Goal: Information Seeking & Learning: Learn about a topic

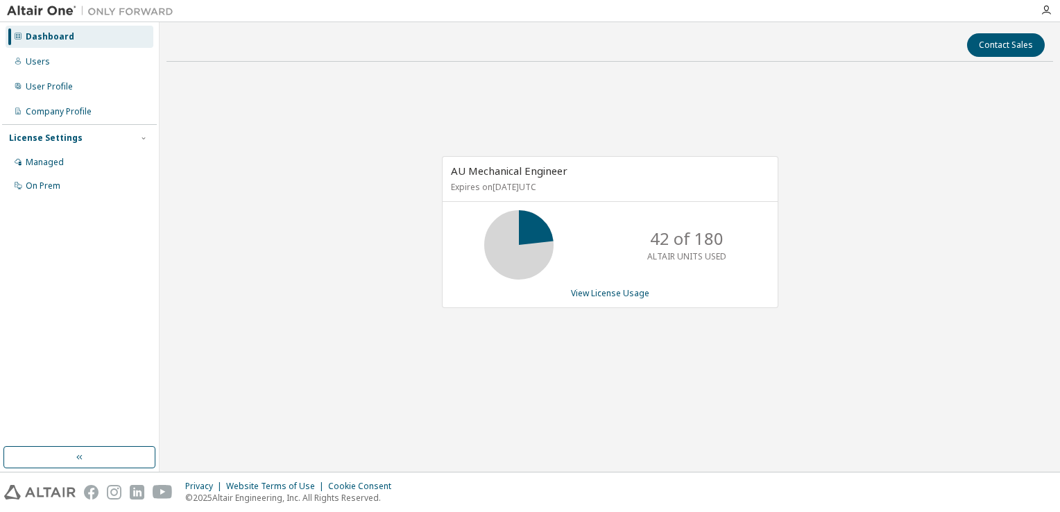
click at [83, 138] on div "License Settings" at bounding box center [79, 138] width 141 height 12
click at [72, 137] on div "License Settings" at bounding box center [46, 138] width 74 height 11
click at [61, 167] on div "Managed" at bounding box center [45, 162] width 38 height 11
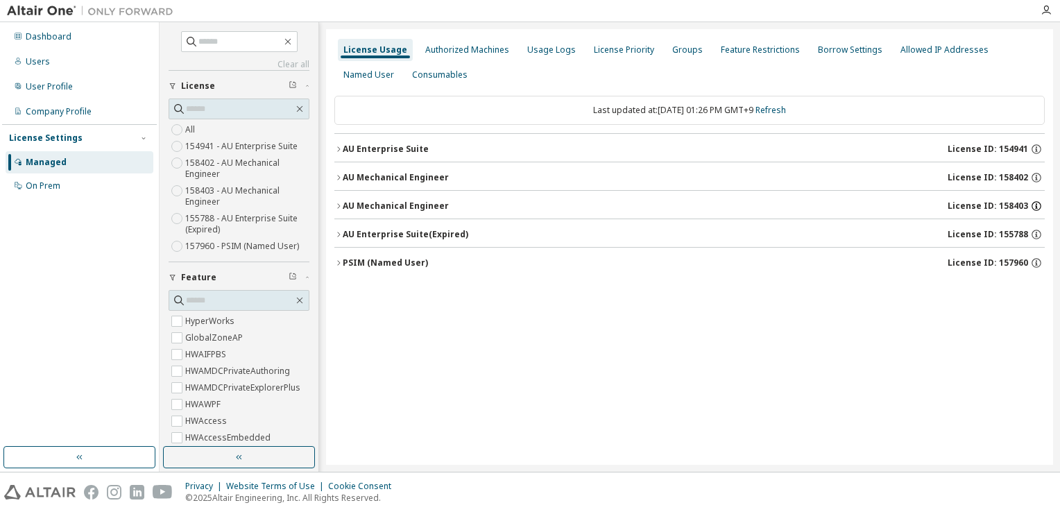
click at [1036, 205] on icon "button" at bounding box center [1036, 206] width 2 height 3
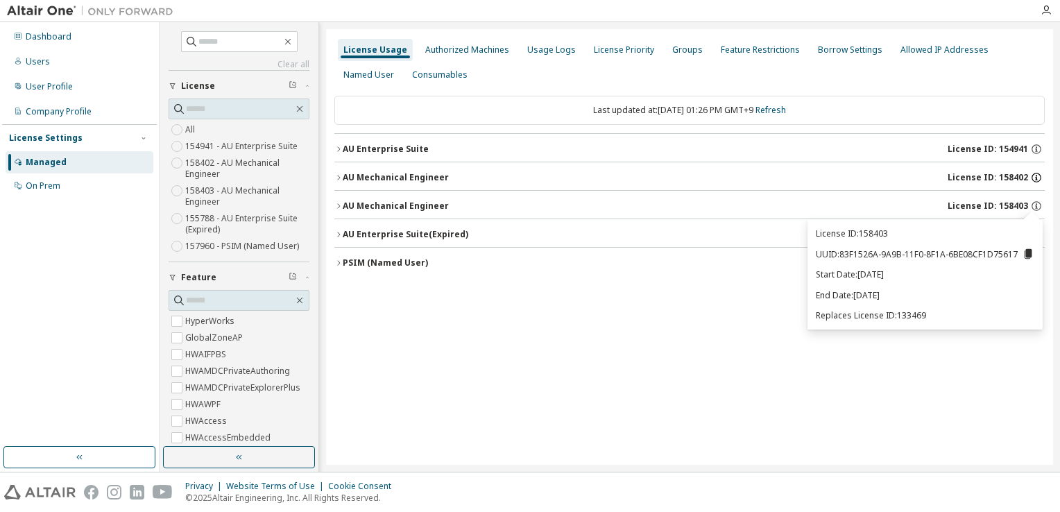
click at [1033, 178] on icon "button" at bounding box center [1037, 177] width 12 height 12
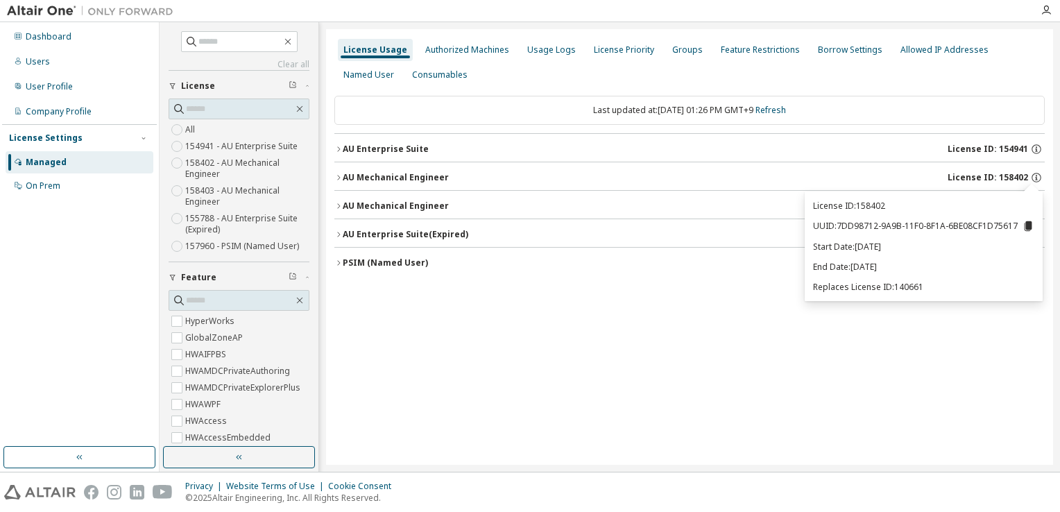
click at [666, 351] on div "License Usage Authorized Machines Usage Logs License Priority Groups Feature Re…" at bounding box center [689, 247] width 727 height 436
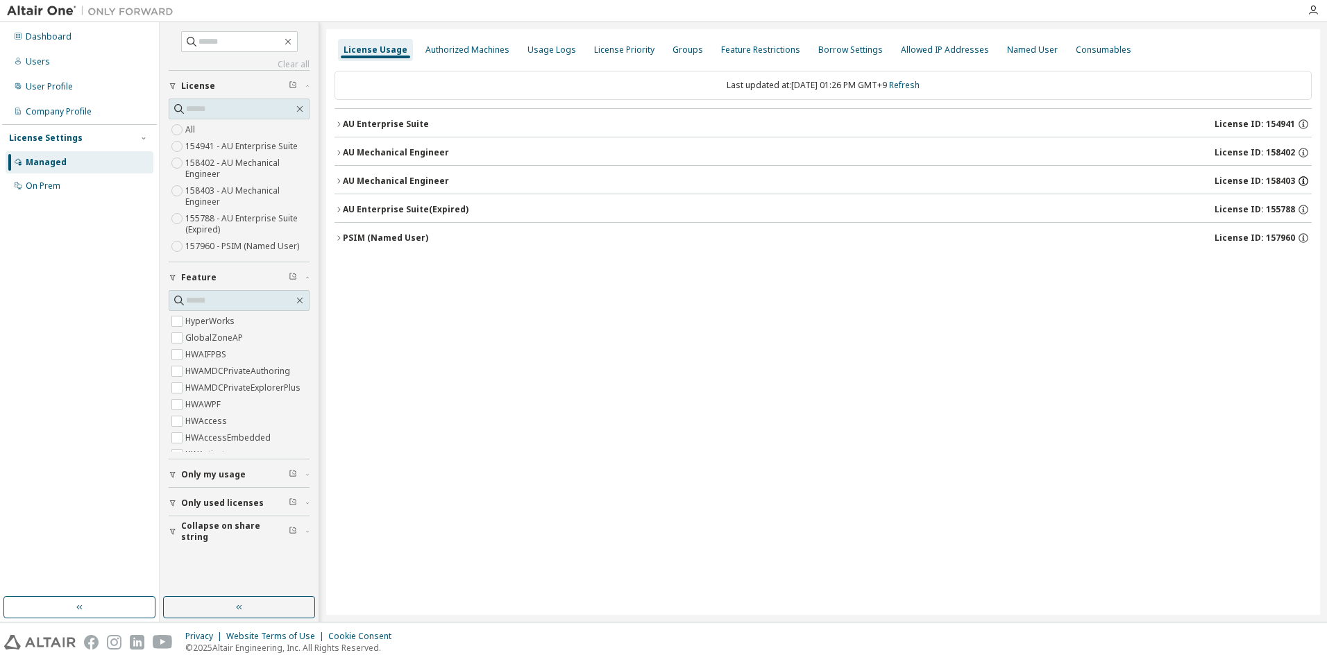
click at [1060, 182] on icon "button" at bounding box center [1303, 181] width 12 height 12
click at [1060, 152] on icon "button" at bounding box center [1303, 152] width 12 height 12
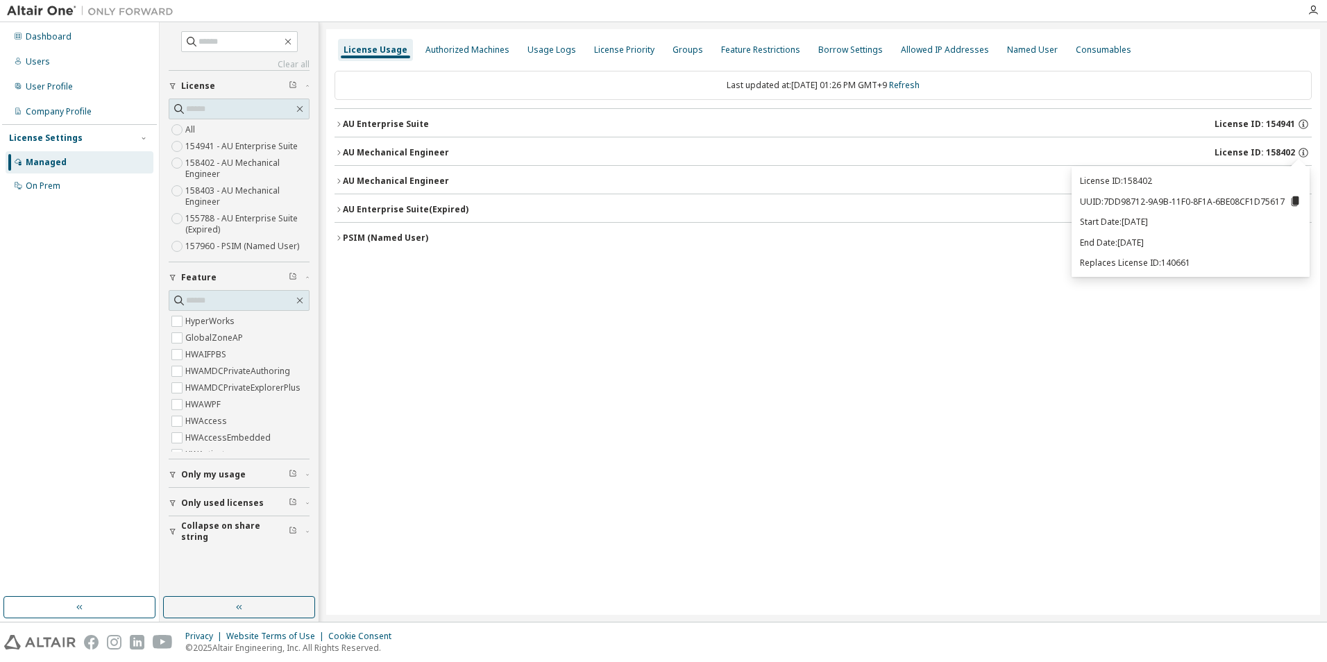
click at [784, 285] on div "License Usage Authorized Machines Usage Logs License Priority Groups Feature Re…" at bounding box center [823, 322] width 994 height 586
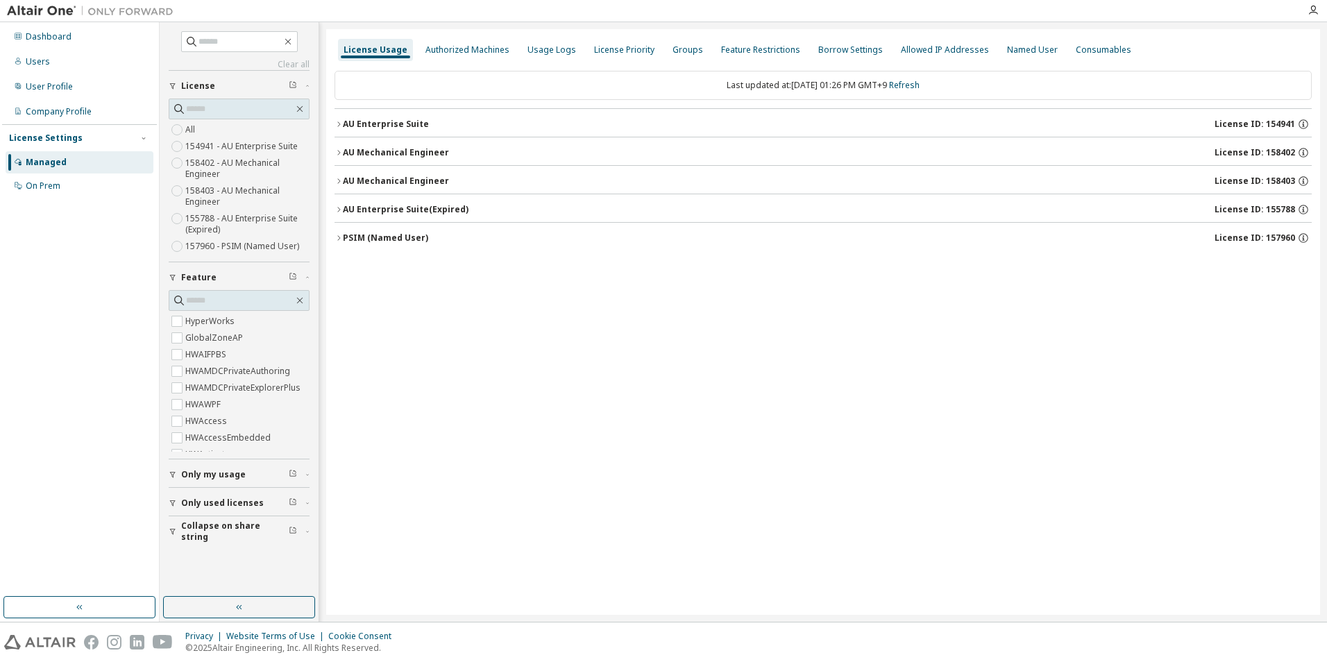
click at [438, 182] on div "AU Mechanical Engineer" at bounding box center [396, 181] width 106 height 11
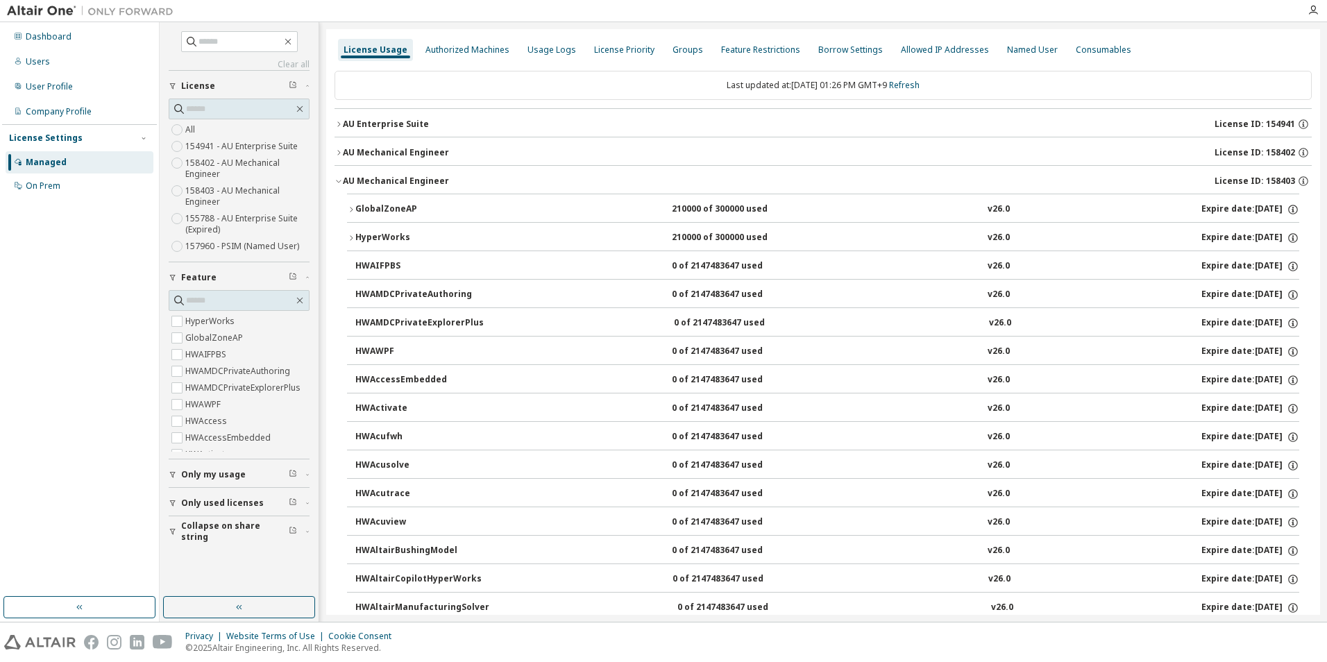
click at [424, 148] on div "AU Mechanical Engineer" at bounding box center [396, 152] width 106 height 11
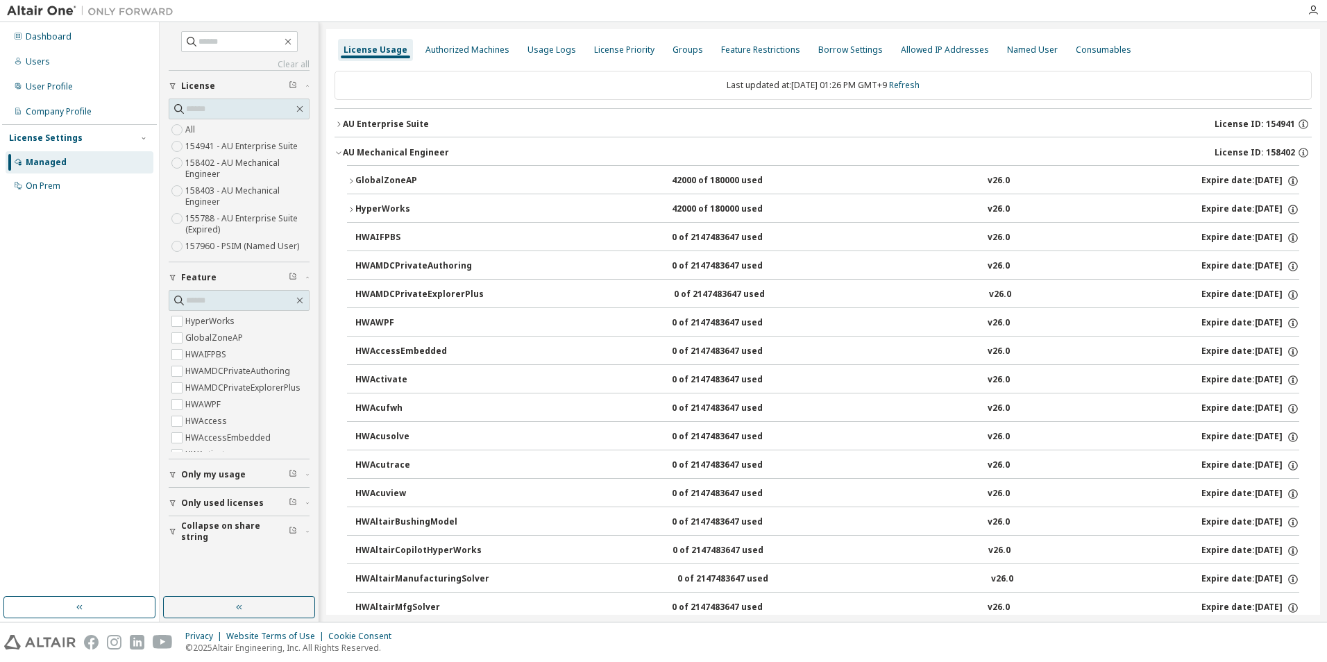
click at [408, 145] on button "AU Mechanical Engineer License ID: 158402" at bounding box center [822, 152] width 977 height 31
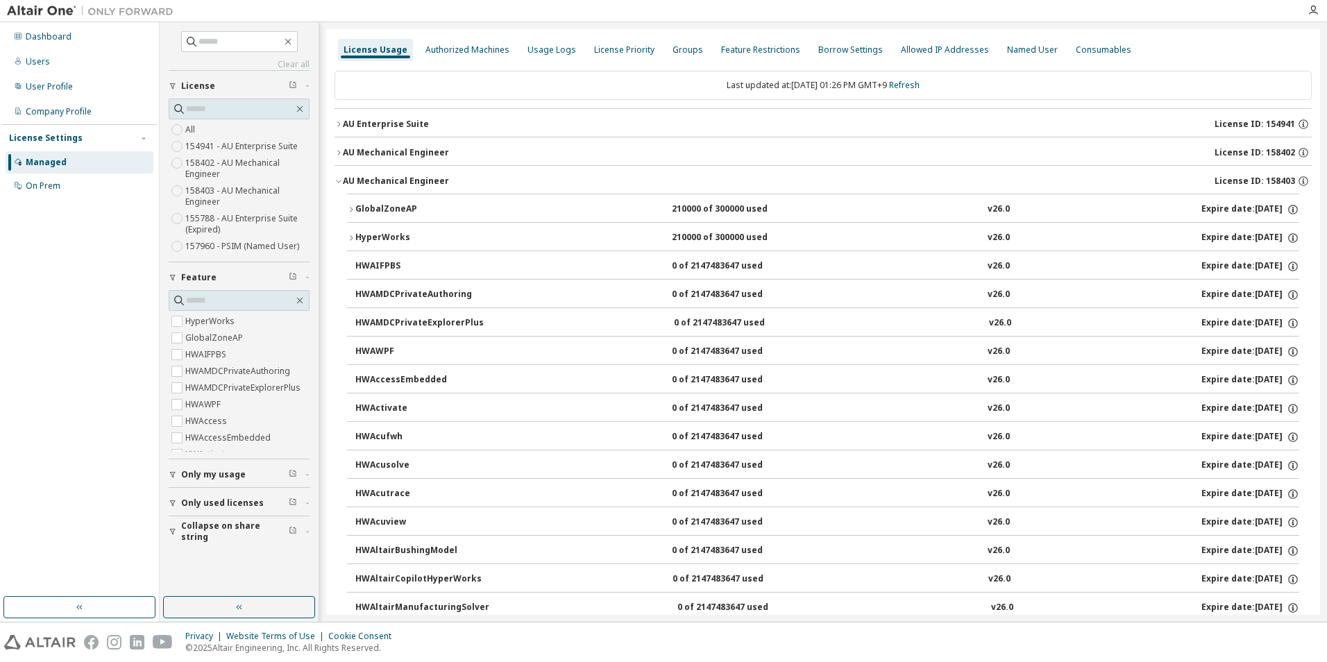
click at [374, 153] on div "AU Mechanical Engineer" at bounding box center [396, 152] width 106 height 11
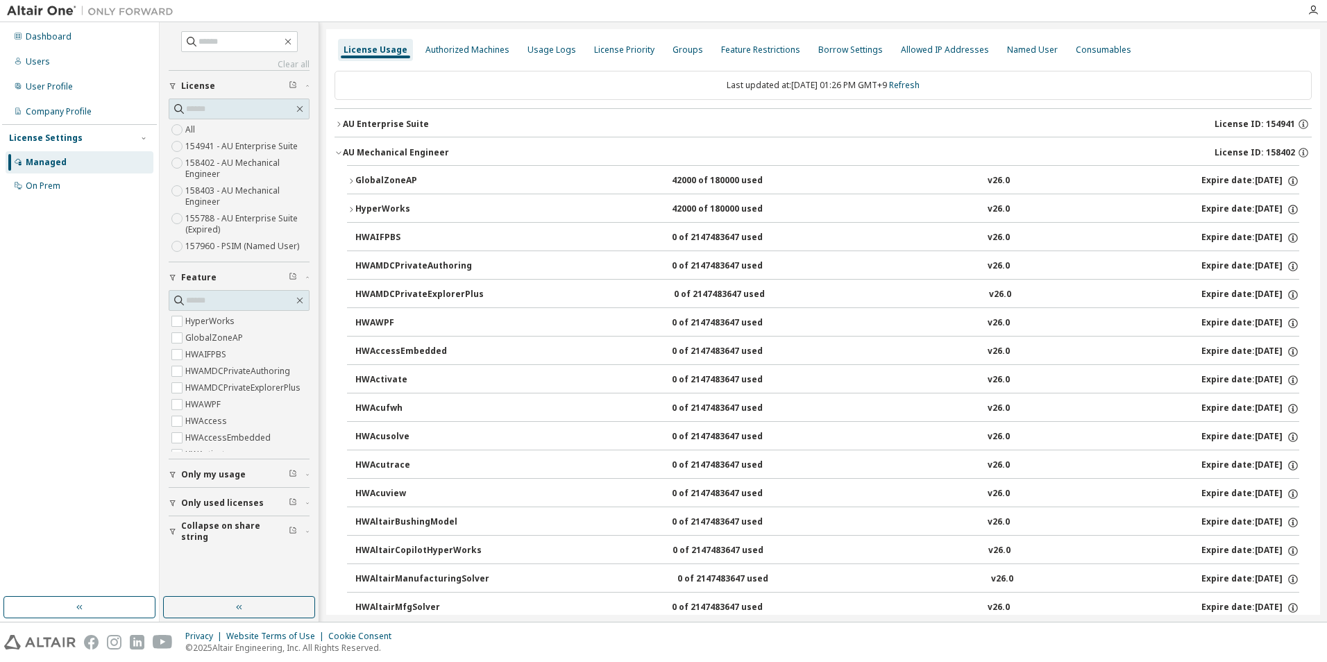
click at [376, 155] on div "AU Mechanical Engineer" at bounding box center [396, 152] width 106 height 11
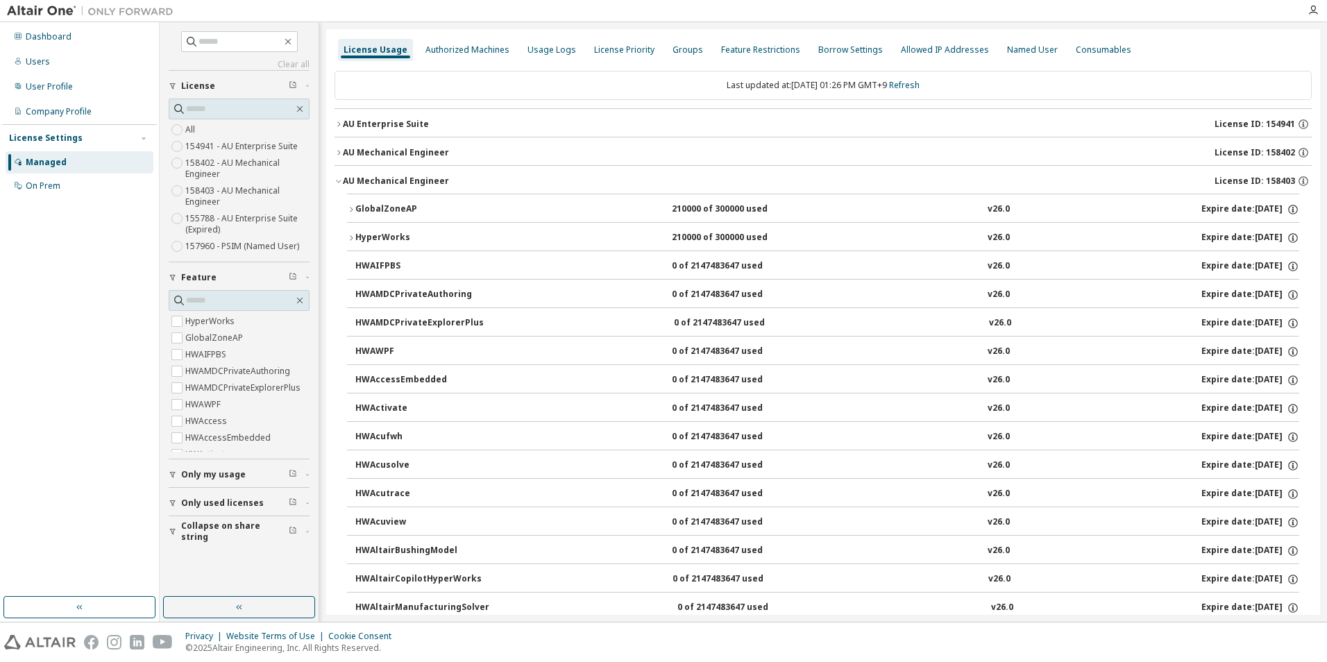
click at [412, 155] on div "AU Mechanical Engineer" at bounding box center [396, 152] width 106 height 11
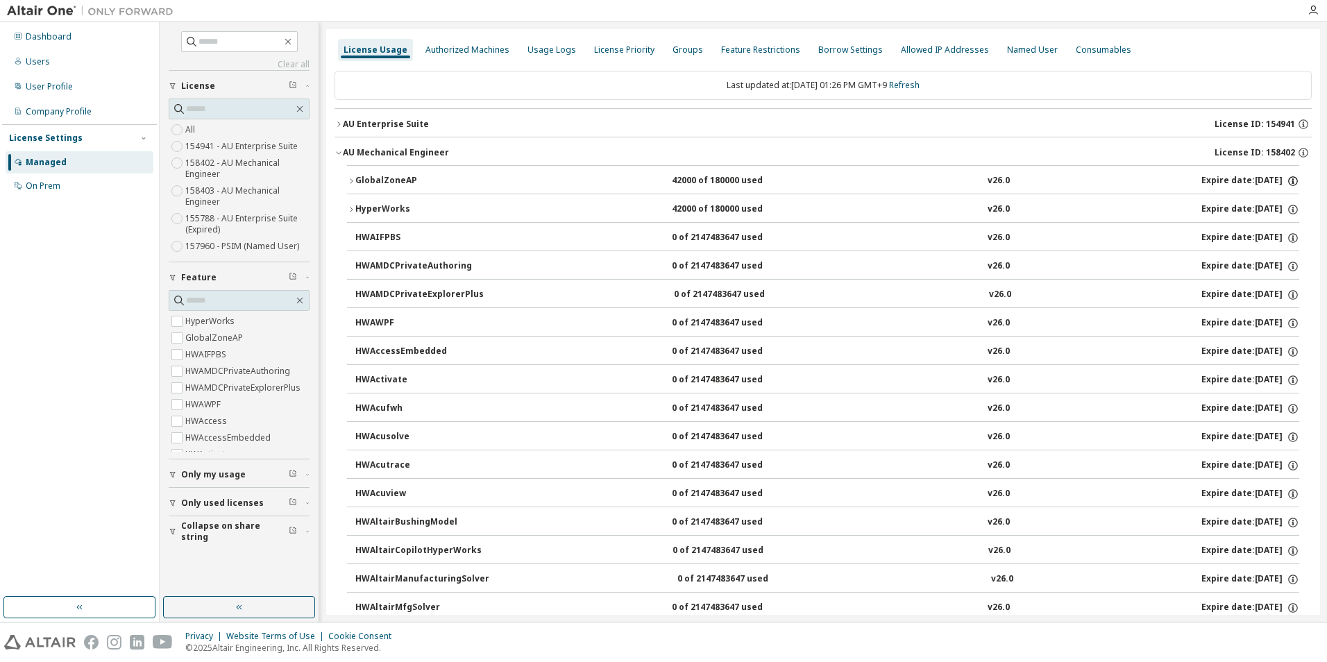
click at [1060, 182] on icon "button" at bounding box center [1293, 181] width 12 height 12
click at [1060, 183] on div "Expire date: 2025-12-01" at bounding box center [1250, 181] width 98 height 12
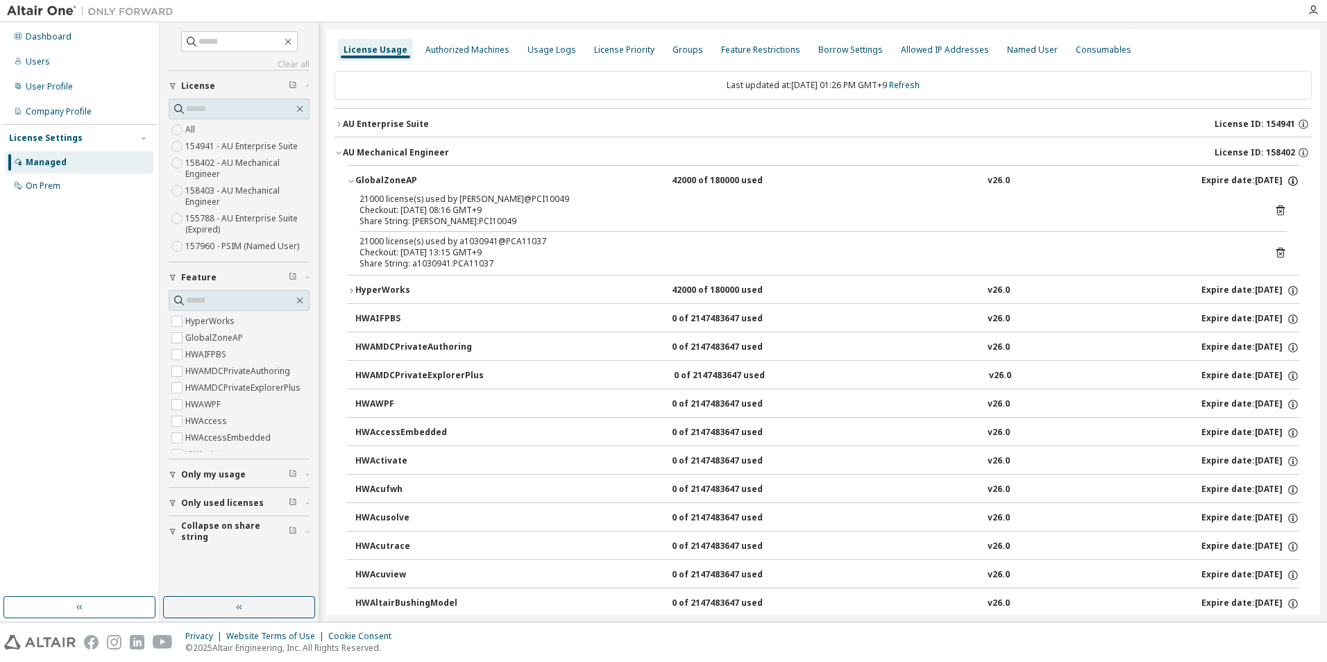
click at [1060, 182] on icon "button" at bounding box center [1293, 181] width 12 height 12
click at [1060, 181] on icon "button" at bounding box center [1293, 181] width 12 height 12
click at [1060, 179] on icon "button" at bounding box center [1293, 181] width 12 height 12
click at [1060, 155] on icon "button" at bounding box center [1303, 152] width 12 height 12
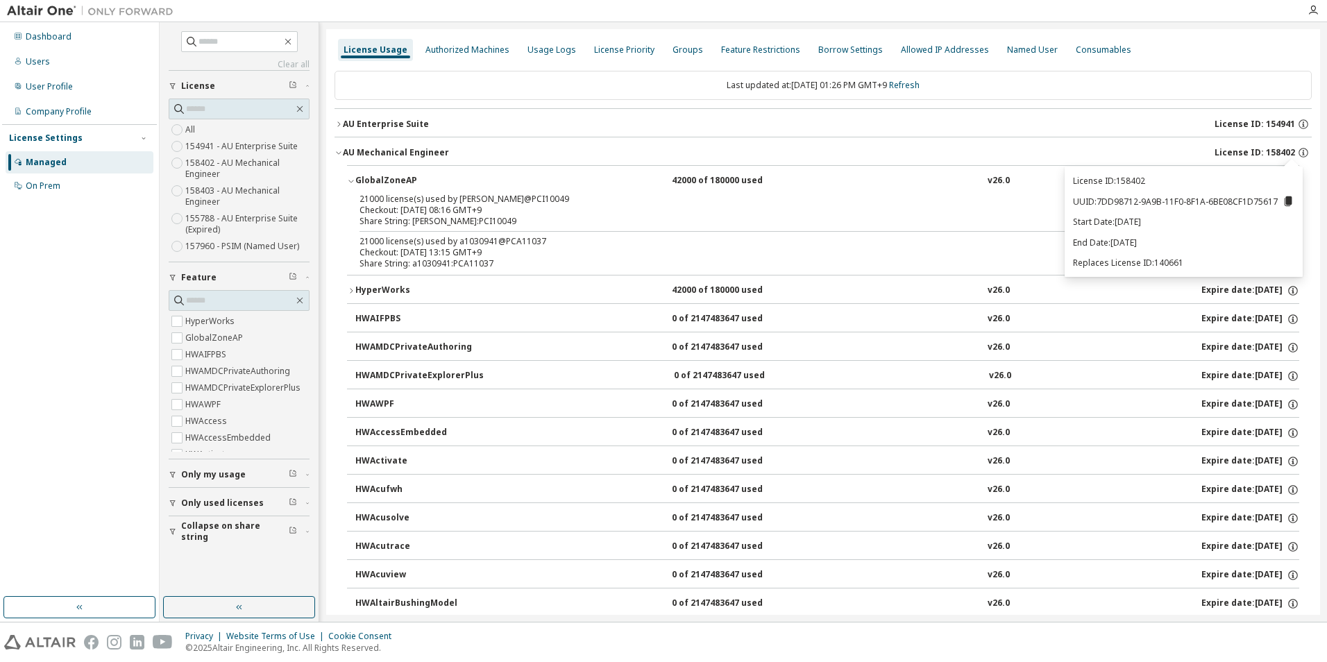
click at [1060, 158] on div "AU Mechanical Engineer License ID: 158402" at bounding box center [827, 152] width 969 height 12
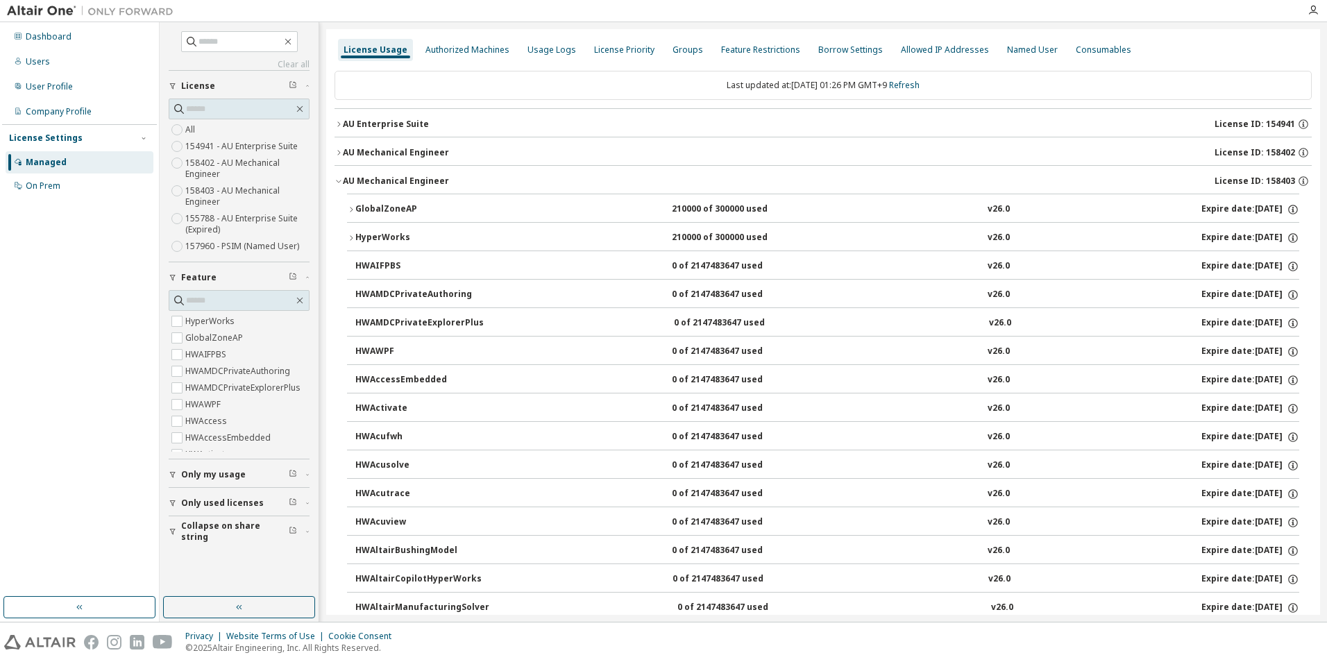
click at [343, 178] on div "AU Mechanical Engineer" at bounding box center [396, 181] width 106 height 11
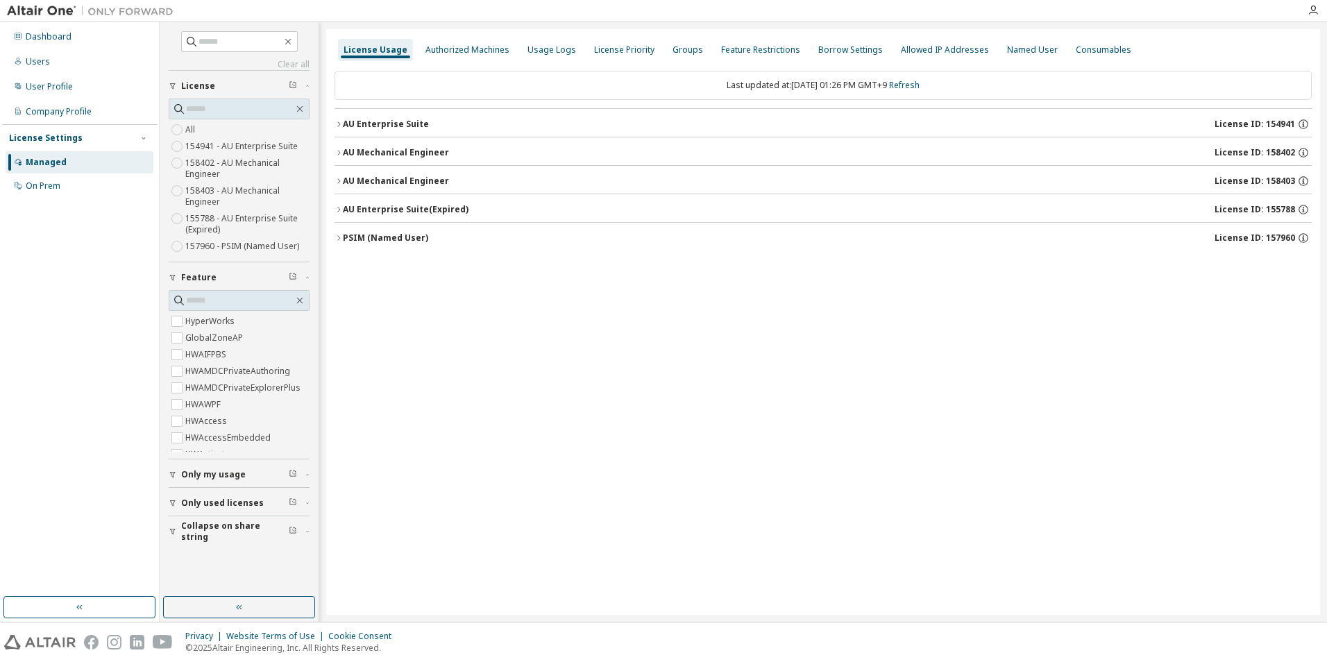
click at [748, 363] on div "License Usage Authorized Machines Usage Logs License Priority Groups Feature Re…" at bounding box center [823, 322] width 994 height 586
click at [372, 129] on div "AU Enterprise Suite" at bounding box center [386, 124] width 86 height 11
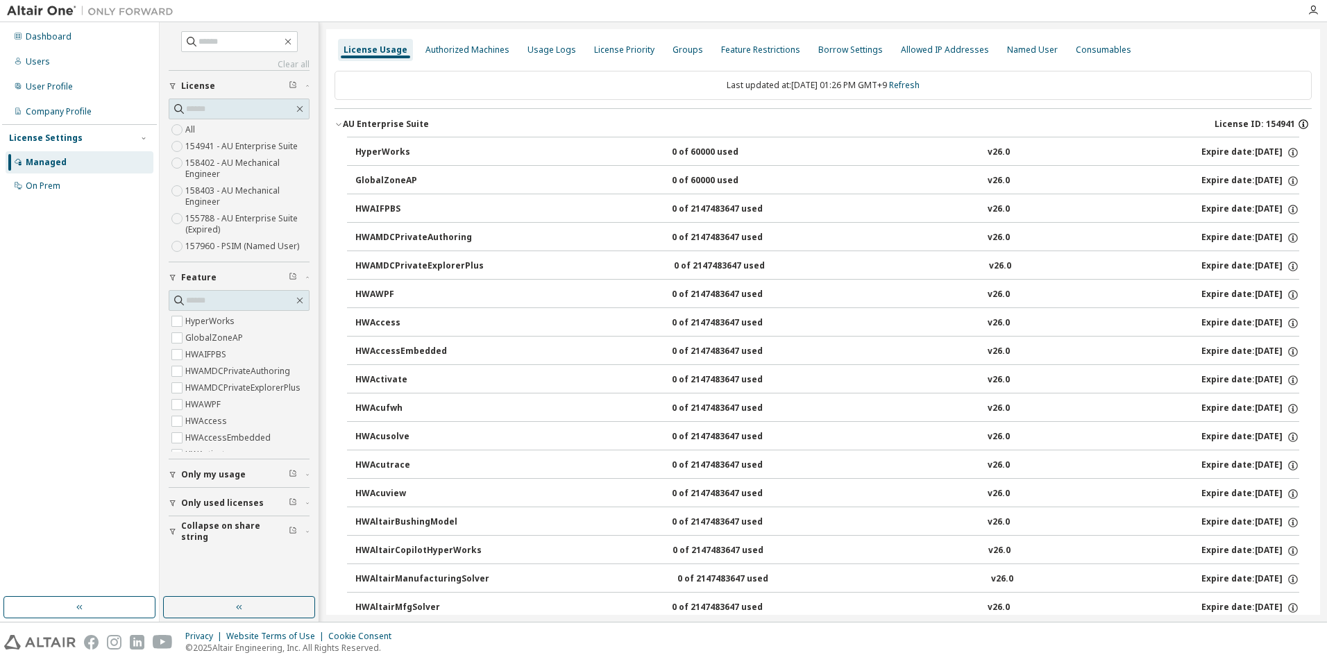
click at [1060, 124] on icon "button" at bounding box center [1303, 124] width 12 height 12
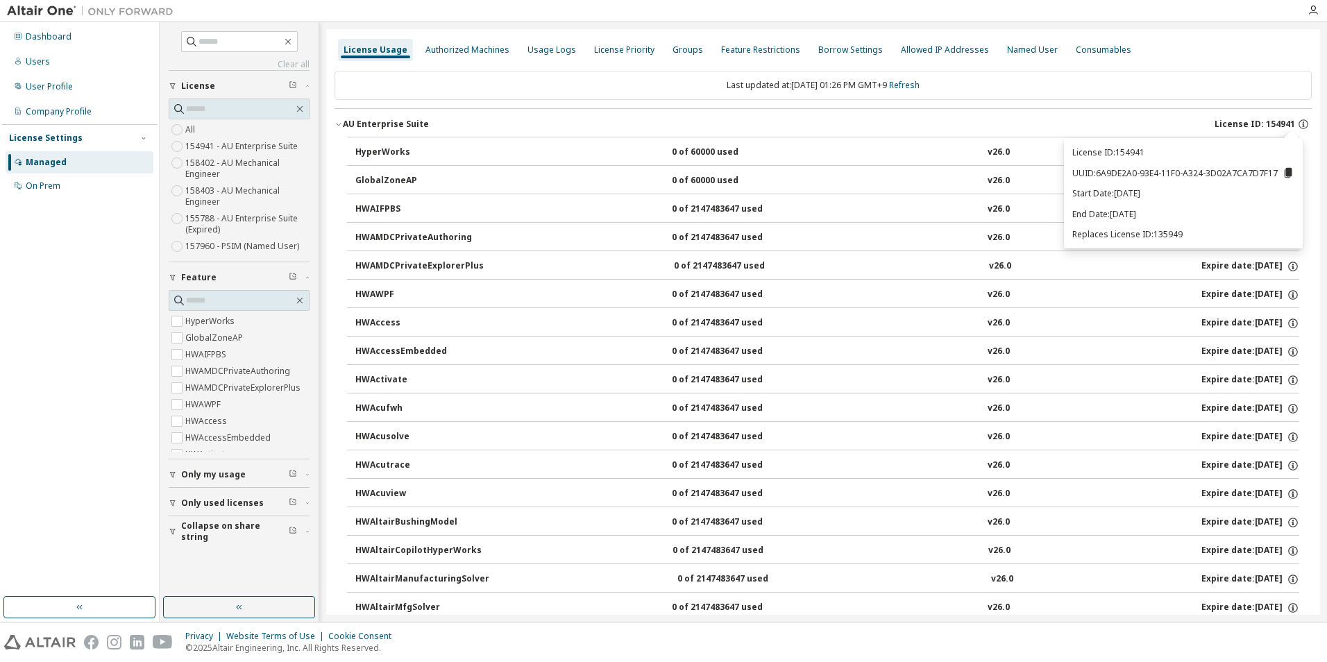
click at [1060, 55] on div "License Usage Authorized Machines Usage Logs License Priority Groups Feature Re…" at bounding box center [822, 49] width 977 height 25
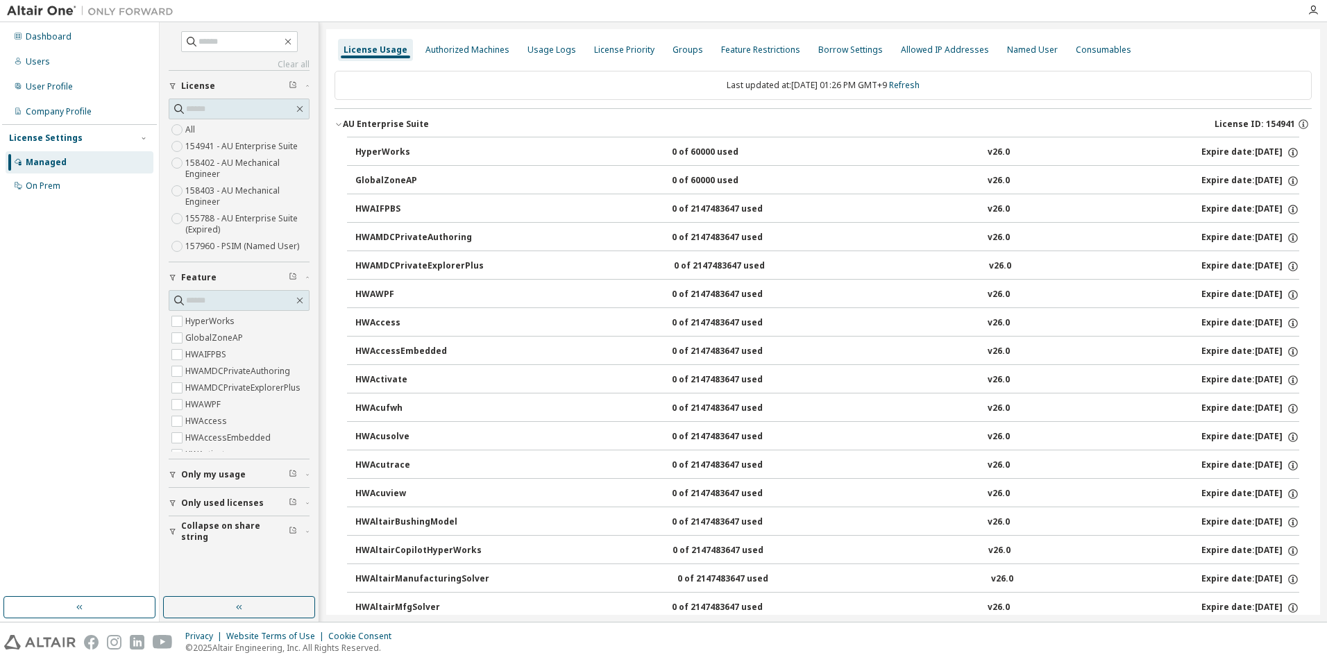
click at [1060, 52] on div "License Usage Authorized Machines Usage Logs License Priority Groups Feature Re…" at bounding box center [822, 49] width 977 height 25
click at [339, 125] on icon "button" at bounding box center [338, 124] width 8 height 8
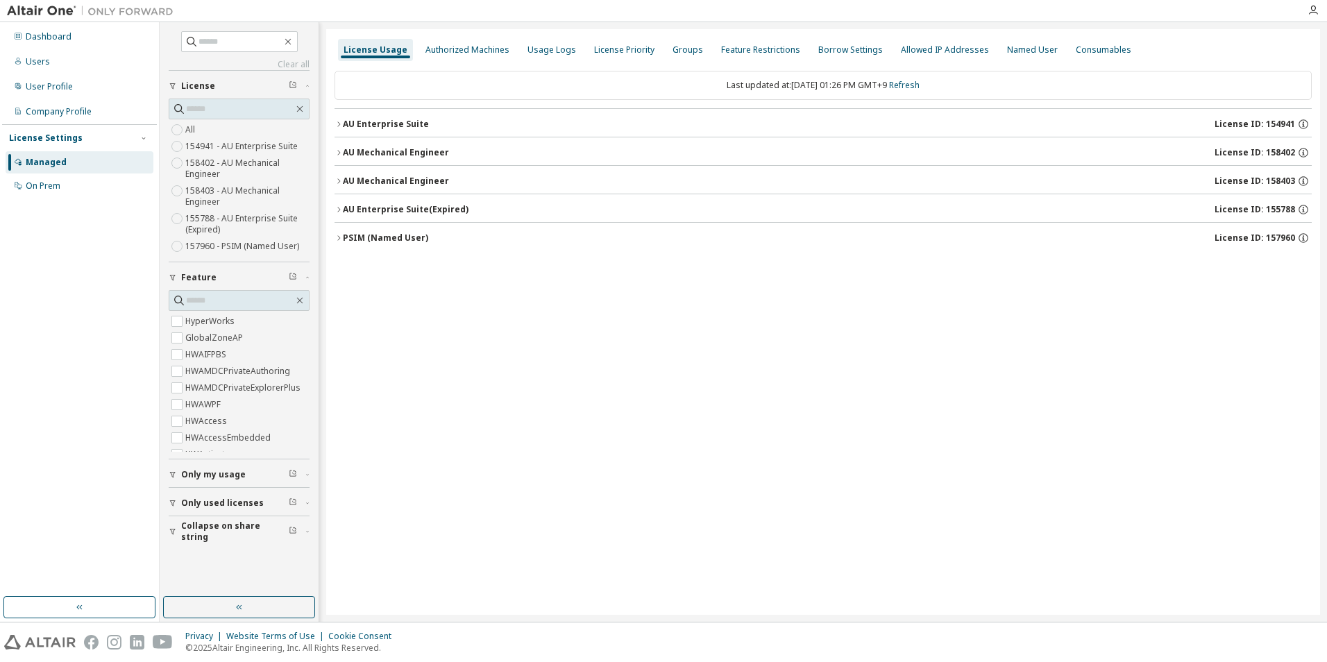
click at [566, 289] on div "License Usage Authorized Machines Usage Logs License Priority Groups Feature Re…" at bounding box center [823, 322] width 994 height 586
click at [1060, 181] on icon "button" at bounding box center [1303, 181] width 12 height 12
drag, startPoint x: 981, startPoint y: 250, endPoint x: 898, endPoint y: 255, distance: 83.5
click at [898, 255] on div "Last updated at: Wed 2025-10-01 01:26 PM GMT+9 Refresh AU Enterprise Suite Lice…" at bounding box center [822, 161] width 977 height 199
click at [1022, 182] on div "AU Mechanical Engineer License ID: 158403" at bounding box center [827, 181] width 969 height 12
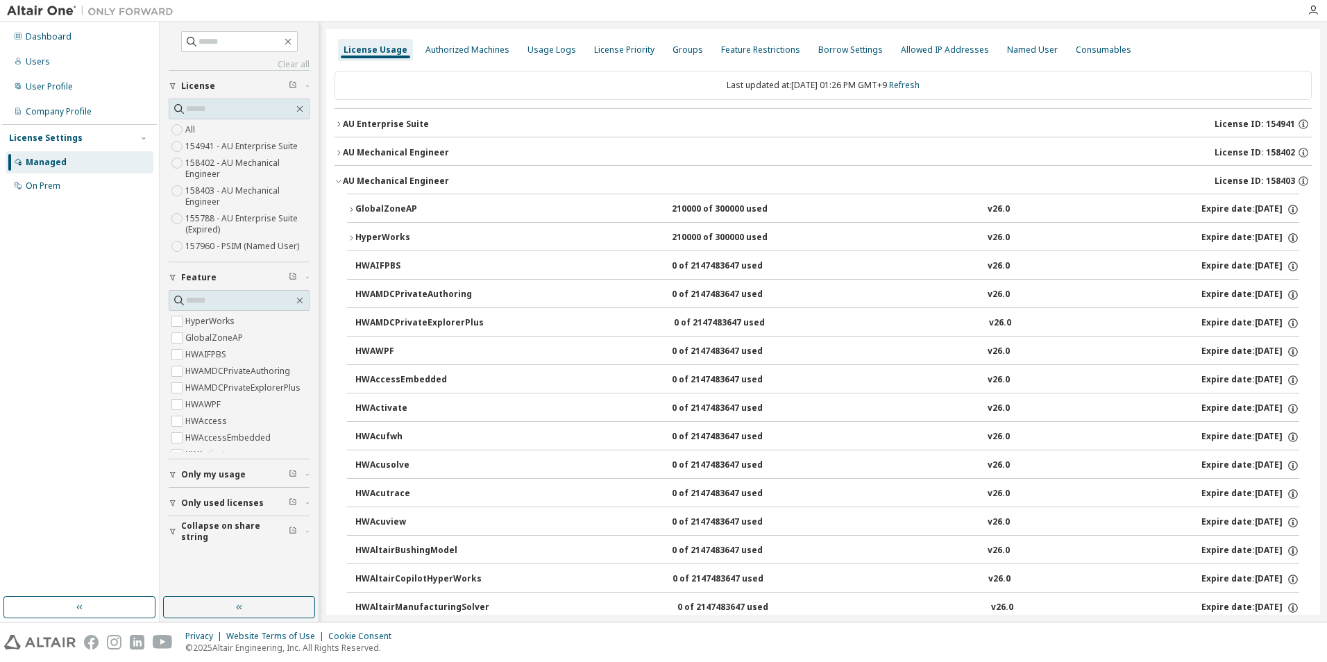
click at [344, 152] on div "AU Mechanical Engineer" at bounding box center [396, 152] width 106 height 11
